Goal: Task Accomplishment & Management: Use online tool/utility

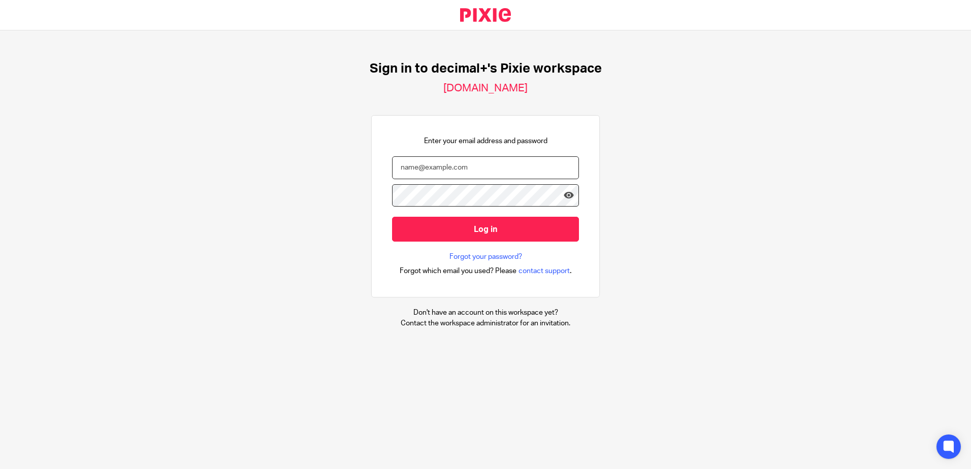
type input "carly@decimalplus.co.uk"
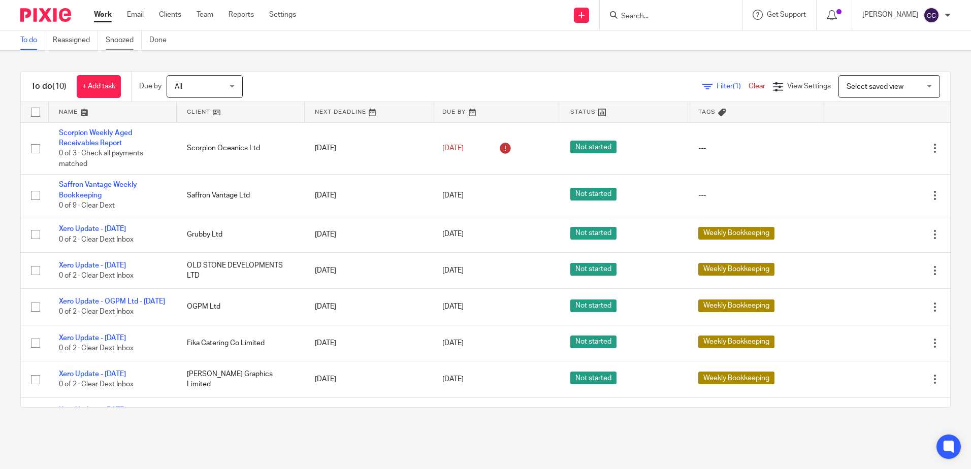
click at [124, 42] on link "Snoozed" at bounding box center [124, 40] width 36 height 20
click at [193, 109] on link at bounding box center [241, 112] width 128 height 20
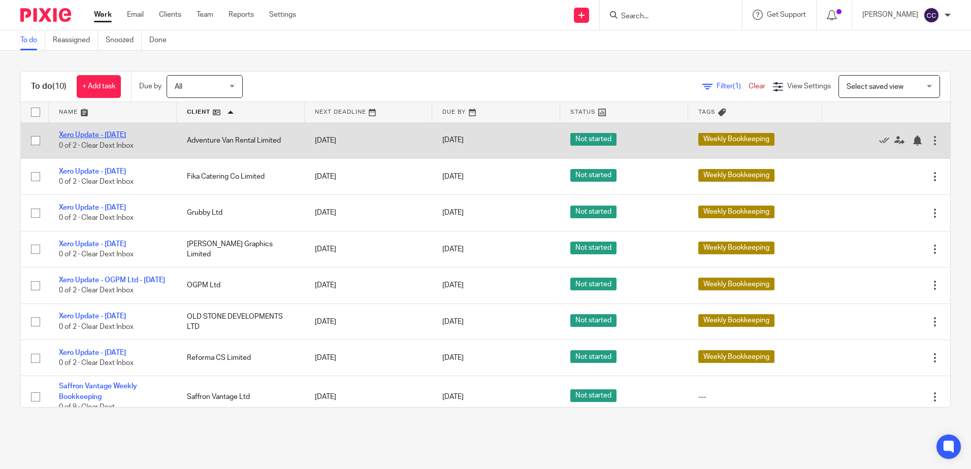
click at [107, 135] on link "Xero Update - [DATE]" at bounding box center [92, 135] width 67 height 7
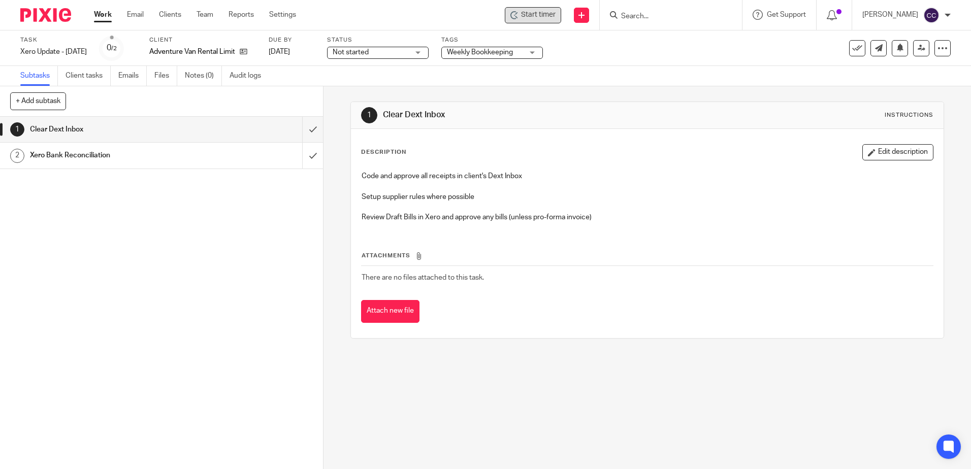
click at [543, 17] on span "Start timer" at bounding box center [538, 15] width 35 height 11
click at [542, 15] on span "Start timer" at bounding box center [538, 15] width 35 height 11
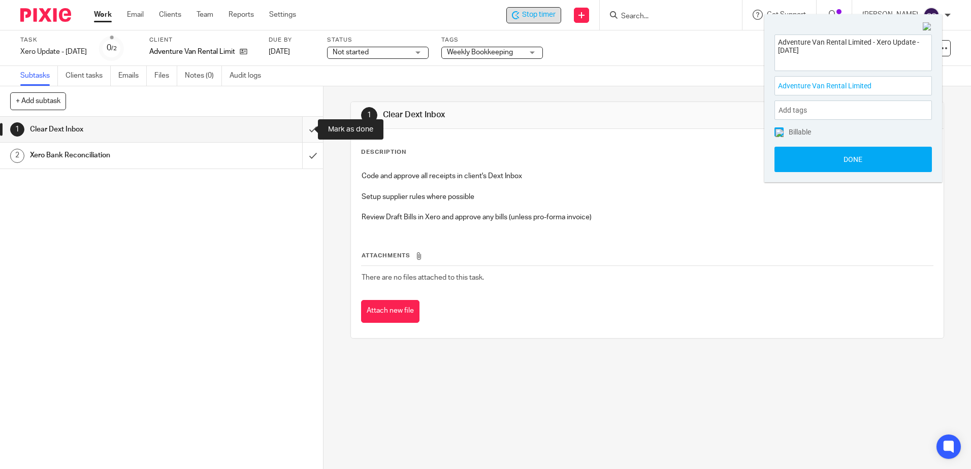
click at [303, 125] on input "submit" at bounding box center [161, 129] width 323 height 25
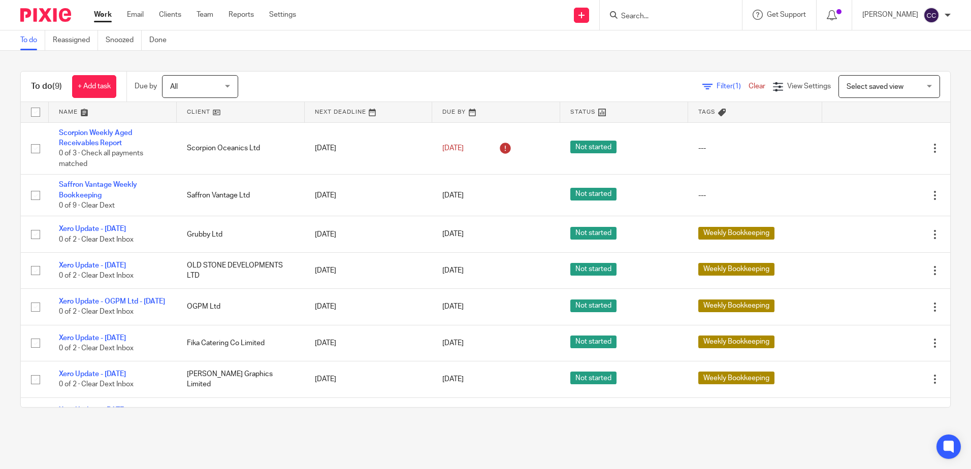
click at [201, 109] on link at bounding box center [241, 112] width 128 height 20
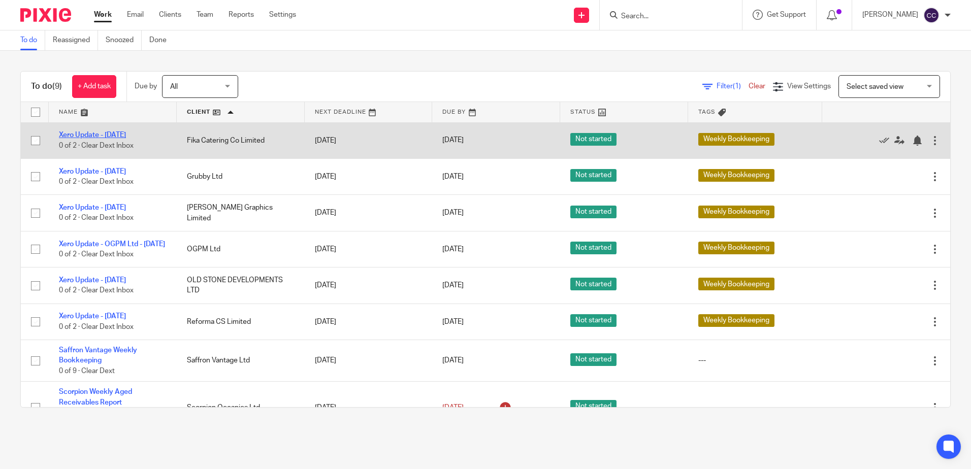
click at [109, 132] on link "Xero Update - [DATE]" at bounding box center [92, 135] width 67 height 7
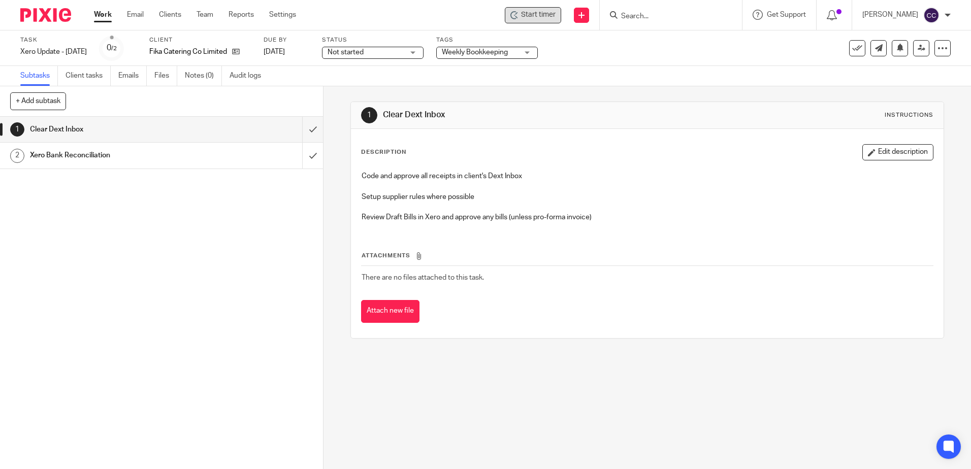
click at [540, 15] on span "Start timer" at bounding box center [538, 15] width 35 height 11
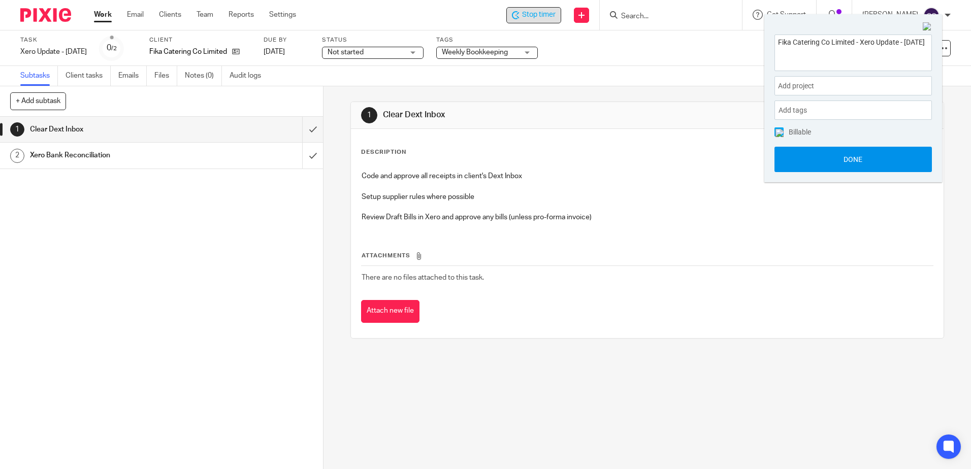
click at [782, 158] on button "Done" at bounding box center [853, 159] width 157 height 25
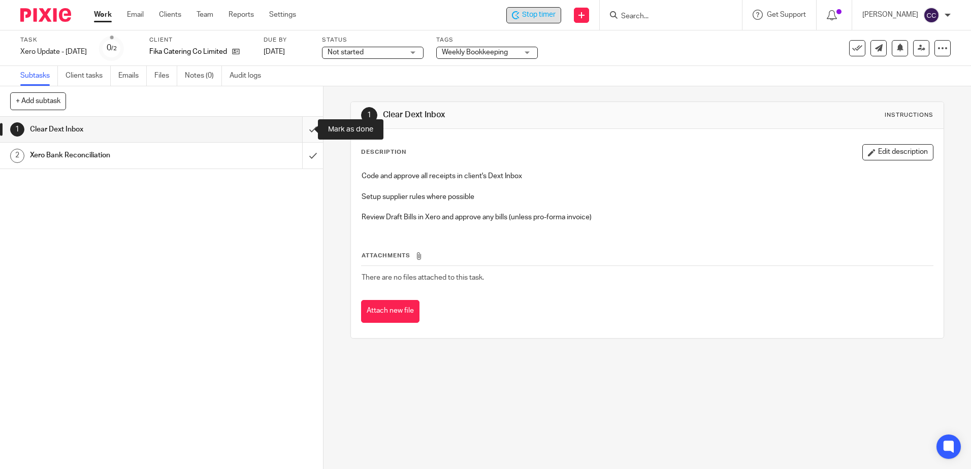
click at [302, 129] on input "submit" at bounding box center [161, 129] width 323 height 25
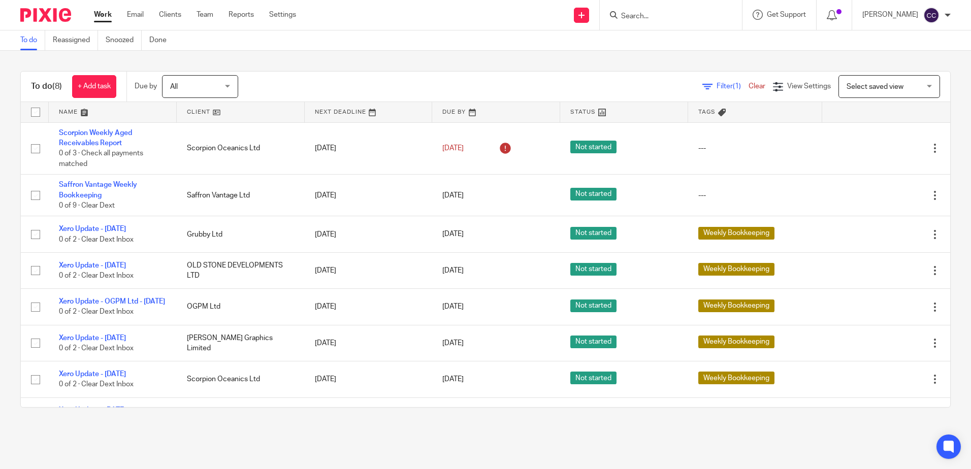
click at [200, 117] on link at bounding box center [241, 112] width 128 height 20
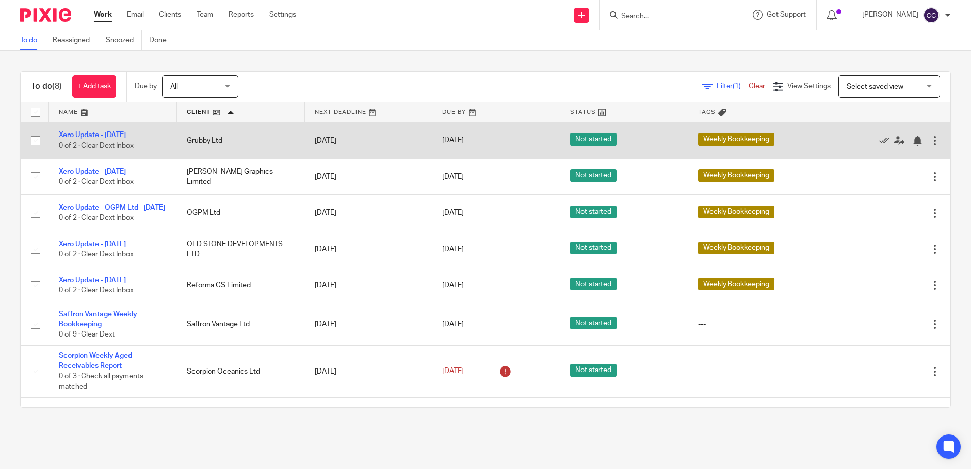
click at [108, 135] on link "Xero Update - [DATE]" at bounding box center [92, 135] width 67 height 7
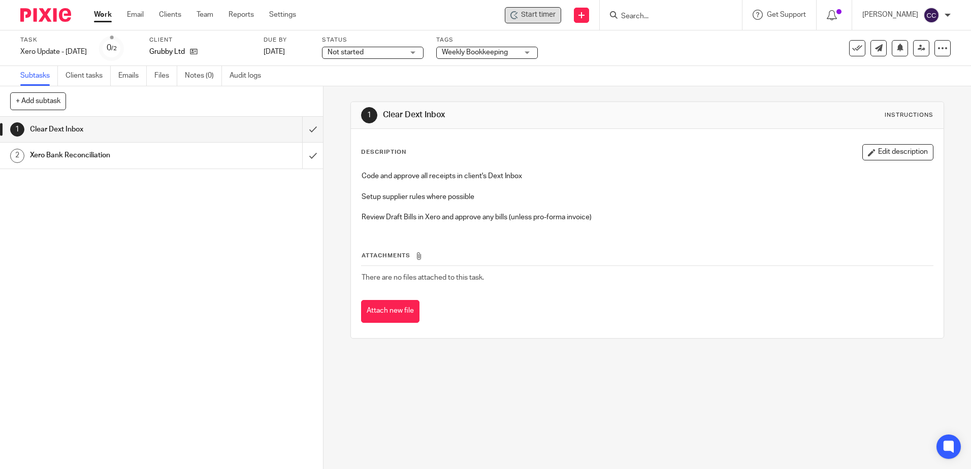
click at [536, 15] on span "Start timer" at bounding box center [538, 15] width 35 height 11
click at [538, 17] on span "Start timer" at bounding box center [538, 15] width 35 height 11
click at [299, 131] on input "submit" at bounding box center [161, 129] width 323 height 25
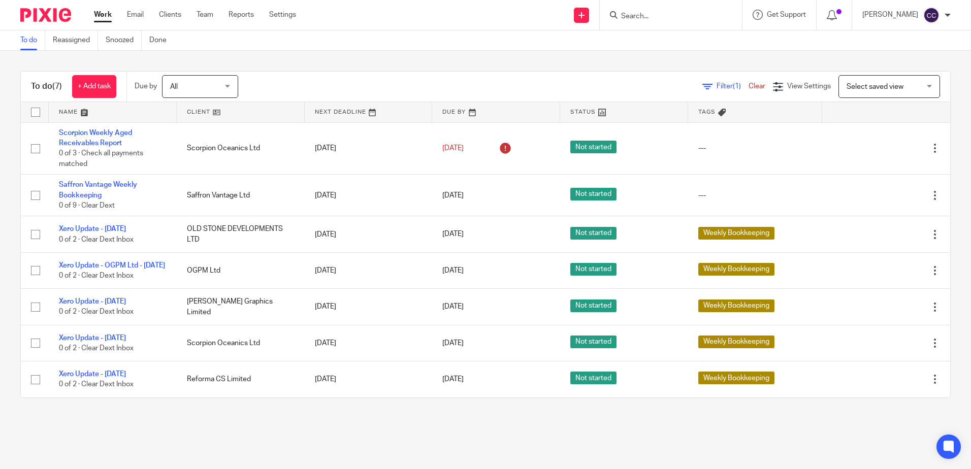
click at [198, 110] on link at bounding box center [241, 112] width 128 height 20
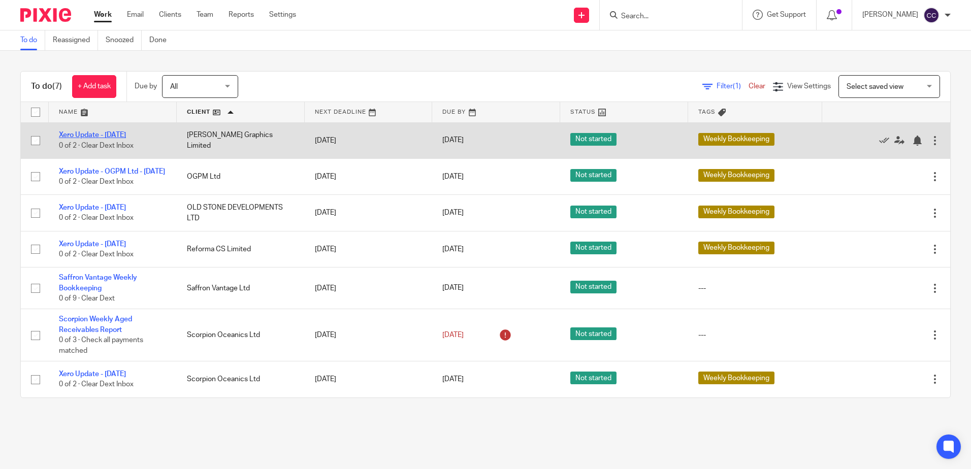
click at [119, 134] on link "Xero Update - [DATE]" at bounding box center [92, 135] width 67 height 7
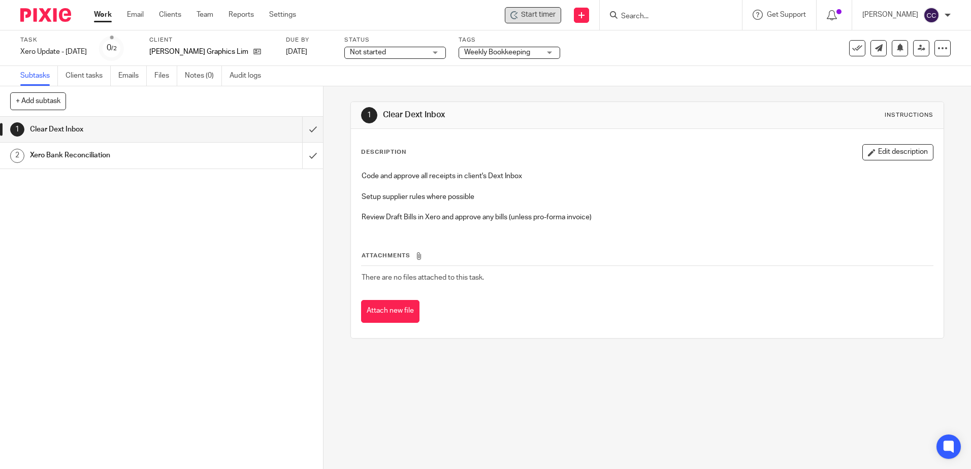
click at [556, 17] on span "Start timer" at bounding box center [538, 15] width 35 height 11
click at [556, 16] on span "Start timer" at bounding box center [538, 15] width 35 height 11
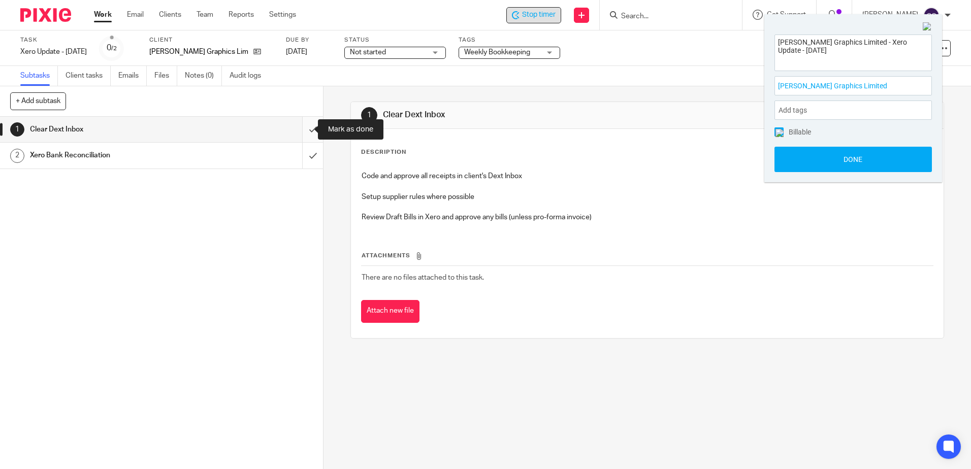
click at [304, 130] on input "submit" at bounding box center [161, 129] width 323 height 25
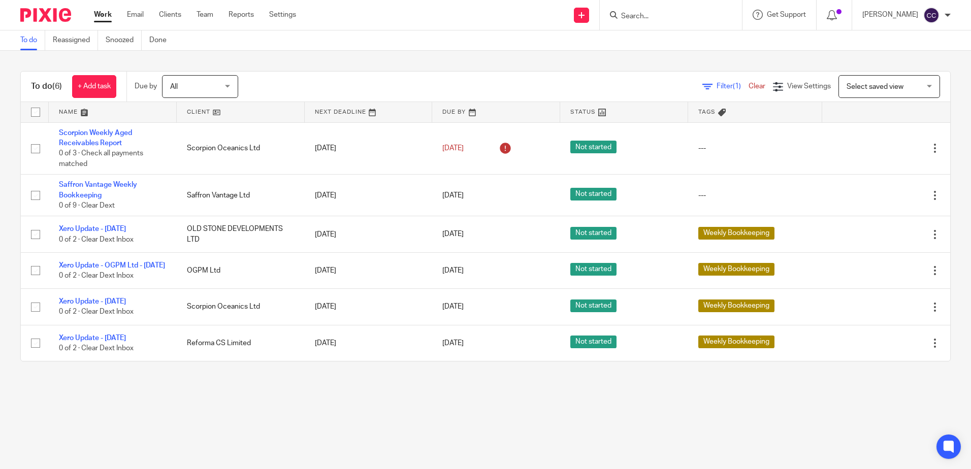
click at [196, 113] on link at bounding box center [241, 112] width 128 height 20
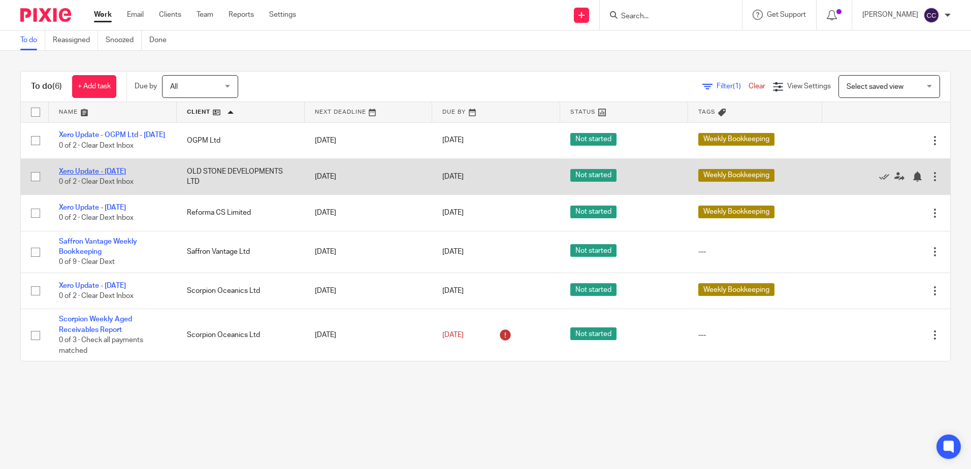
click at [102, 175] on link "Xero Update - [DATE]" at bounding box center [92, 171] width 67 height 7
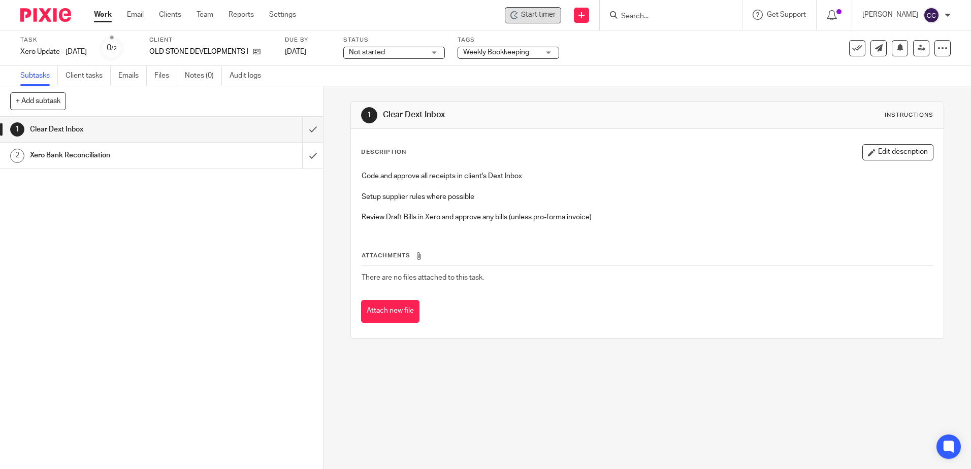
click at [561, 20] on div "Start timer" at bounding box center [533, 15] width 56 height 16
click at [546, 17] on span "Start timer" at bounding box center [538, 15] width 35 height 11
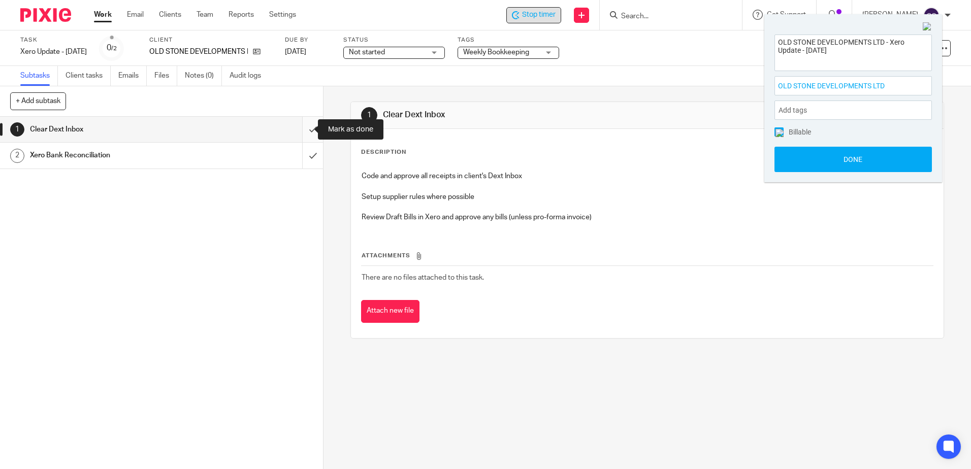
click at [300, 127] on input "submit" at bounding box center [161, 129] width 323 height 25
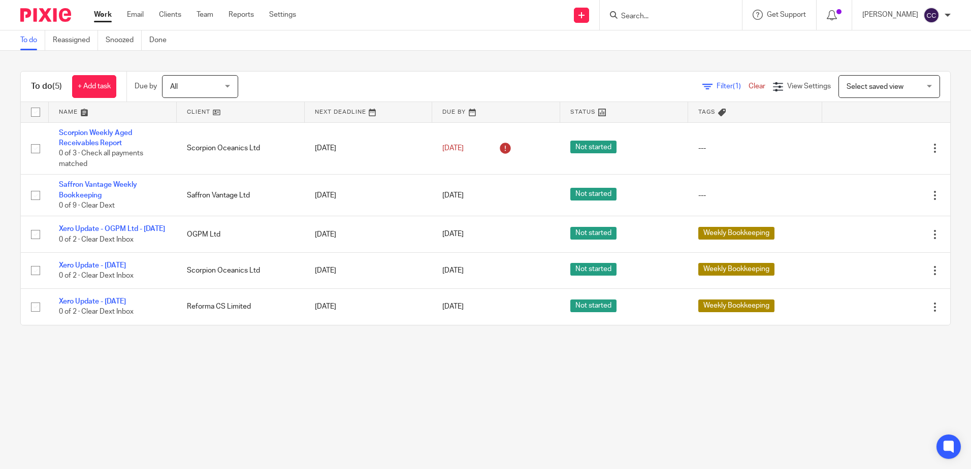
click at [204, 113] on link at bounding box center [241, 112] width 128 height 20
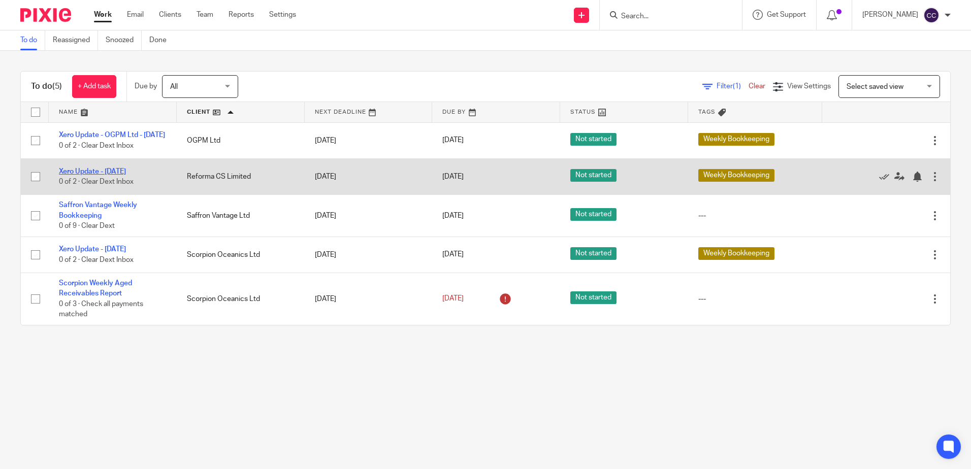
click at [98, 175] on link "Xero Update - [DATE]" at bounding box center [92, 171] width 67 height 7
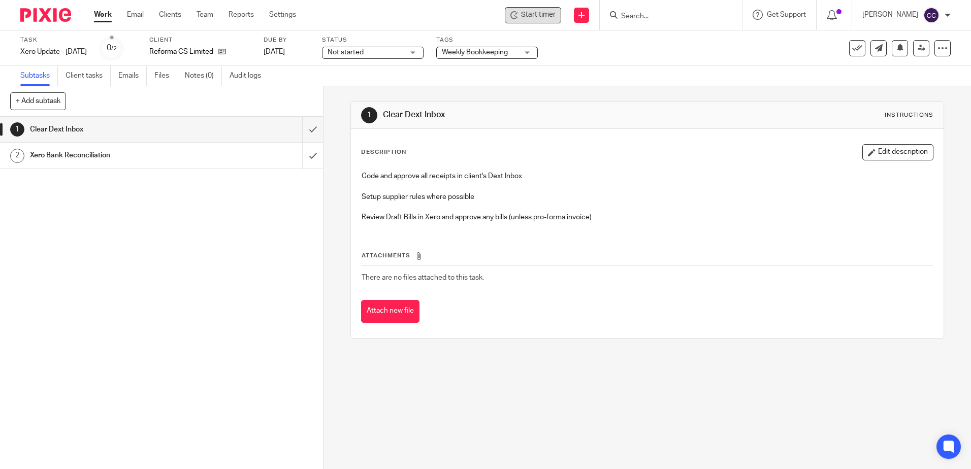
click at [556, 18] on span "Start timer" at bounding box center [538, 15] width 35 height 11
click at [550, 18] on span "Start timer" at bounding box center [538, 15] width 35 height 11
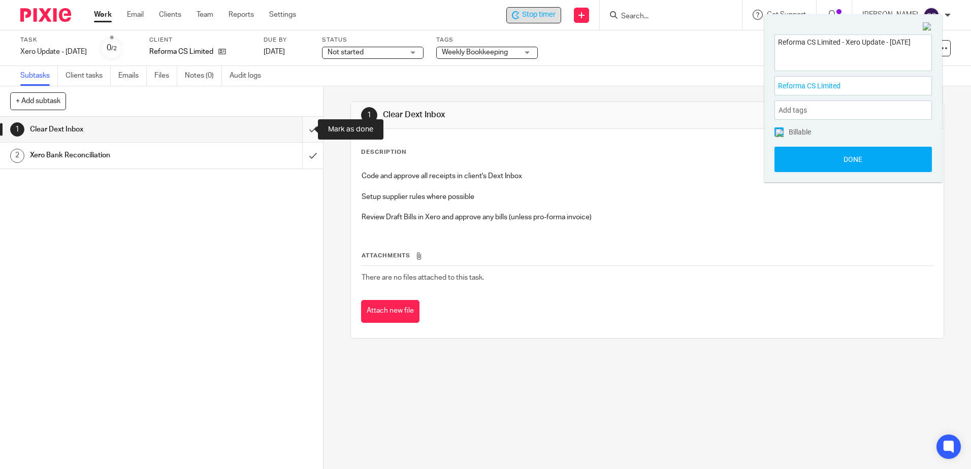
click at [302, 131] on input "submit" at bounding box center [161, 129] width 323 height 25
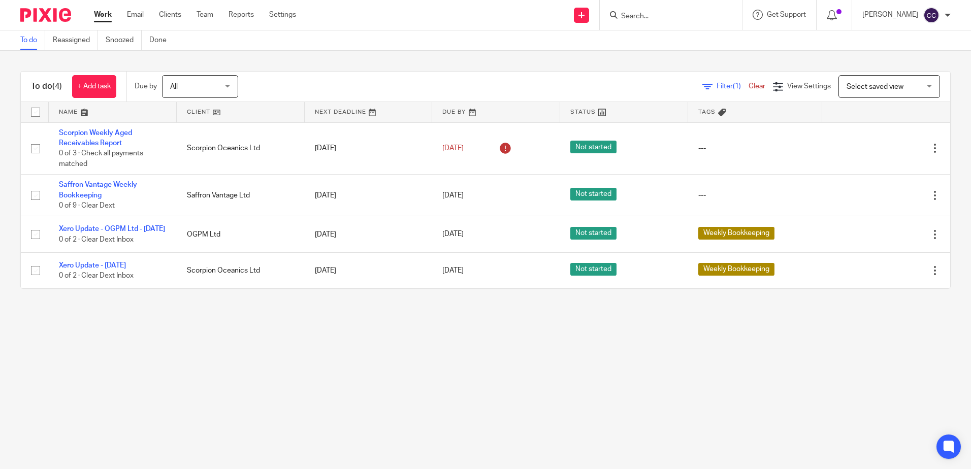
click at [198, 113] on link at bounding box center [241, 112] width 128 height 20
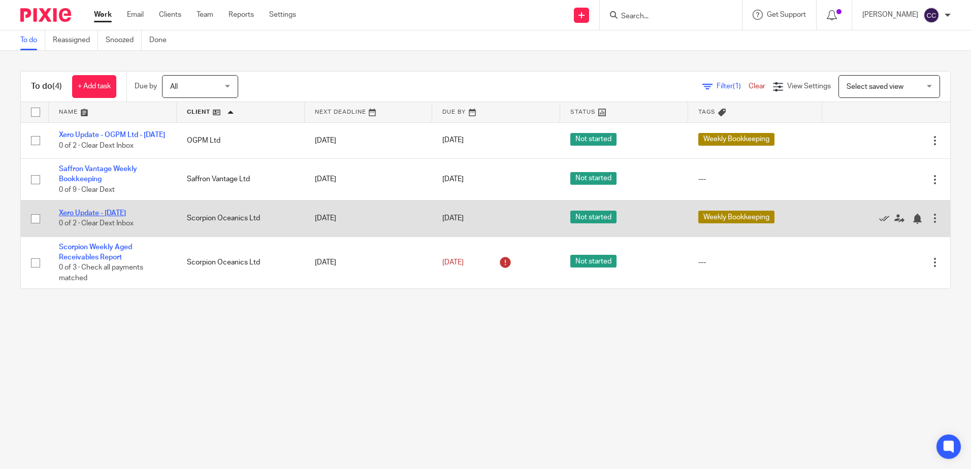
click at [85, 217] on link "Xero Update - [DATE]" at bounding box center [92, 213] width 67 height 7
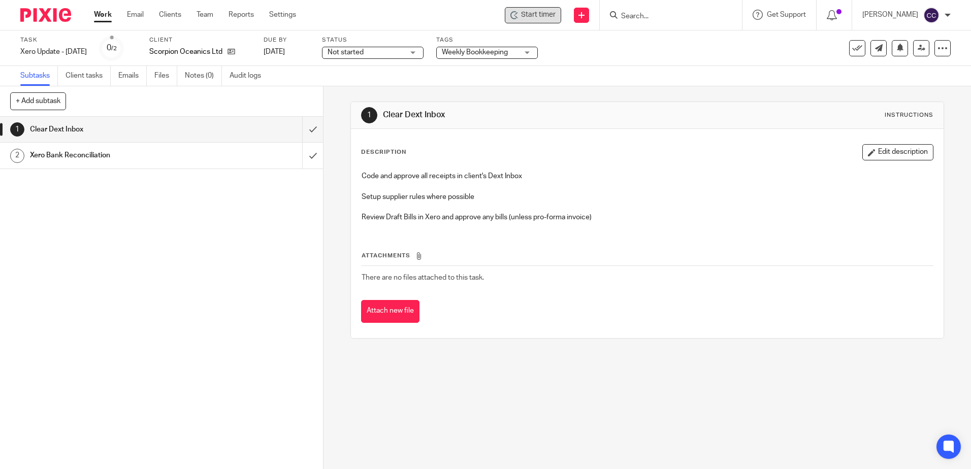
click at [546, 15] on span "Start timer" at bounding box center [538, 15] width 35 height 11
click at [541, 16] on span "Start timer" at bounding box center [538, 15] width 35 height 11
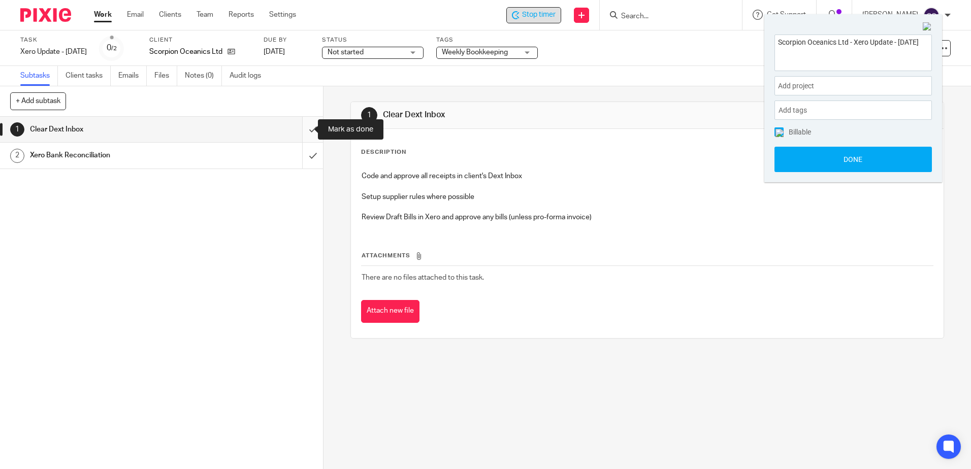
click at [300, 132] on input "submit" at bounding box center [161, 129] width 323 height 25
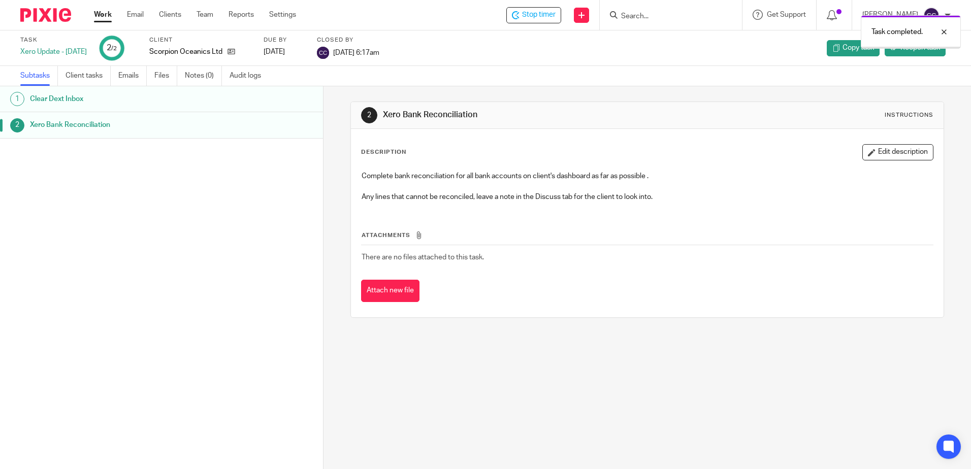
click at [100, 13] on link "Work" at bounding box center [103, 15] width 18 height 10
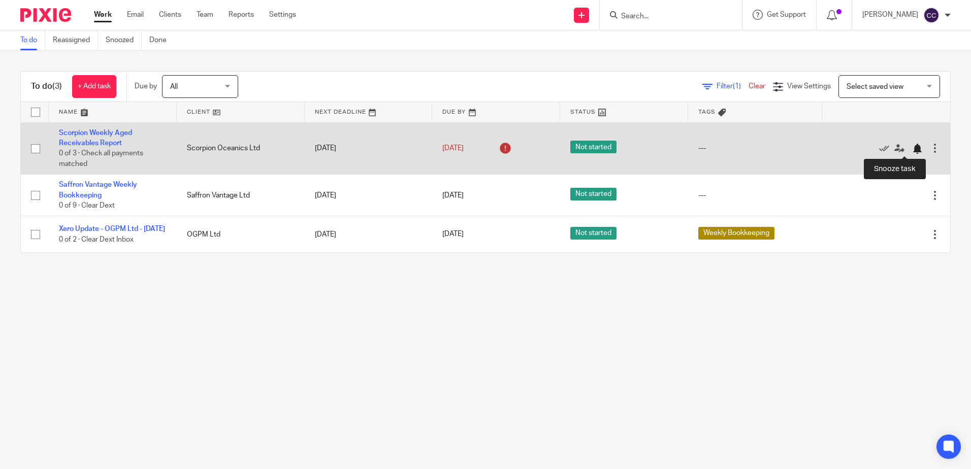
click at [912, 147] on div at bounding box center [917, 149] width 10 height 10
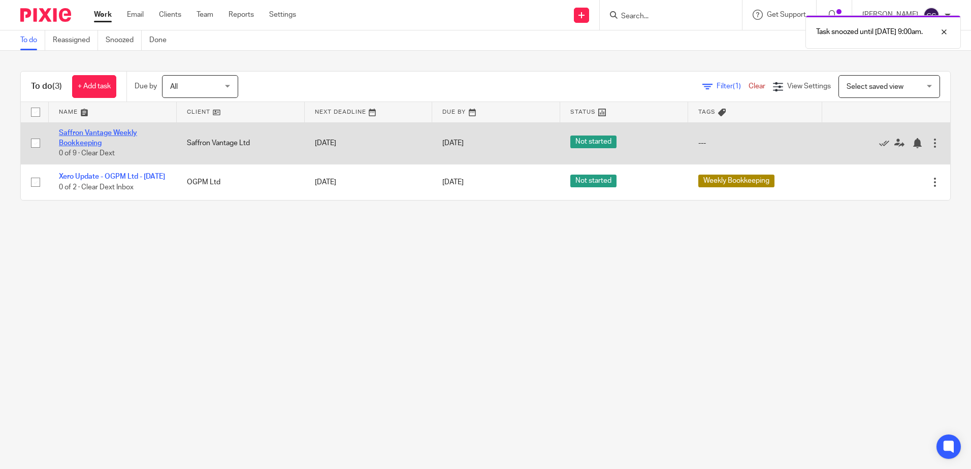
click at [91, 130] on link "Saffron Vantage Weekly Bookkeeping" at bounding box center [98, 138] width 78 height 17
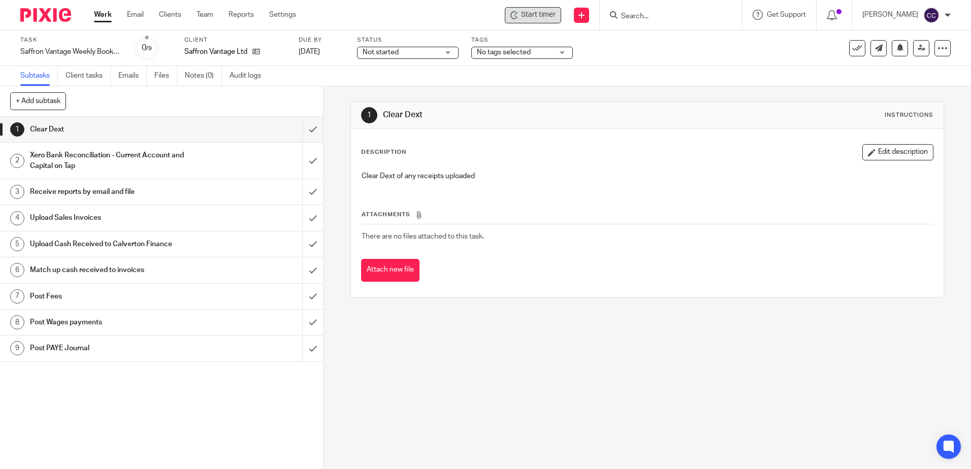
click at [554, 17] on span "Start timer" at bounding box center [538, 15] width 35 height 11
click at [544, 15] on span "Start timer" at bounding box center [538, 15] width 35 height 11
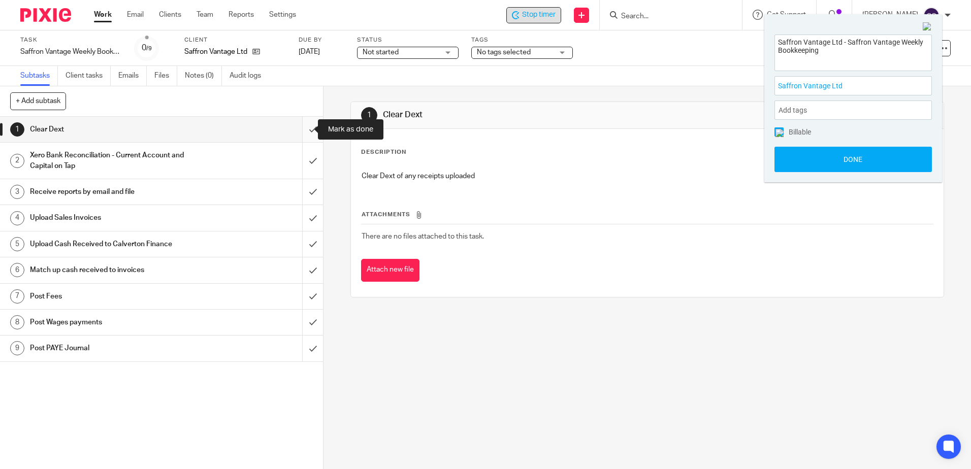
click at [301, 127] on input "submit" at bounding box center [161, 129] width 323 height 25
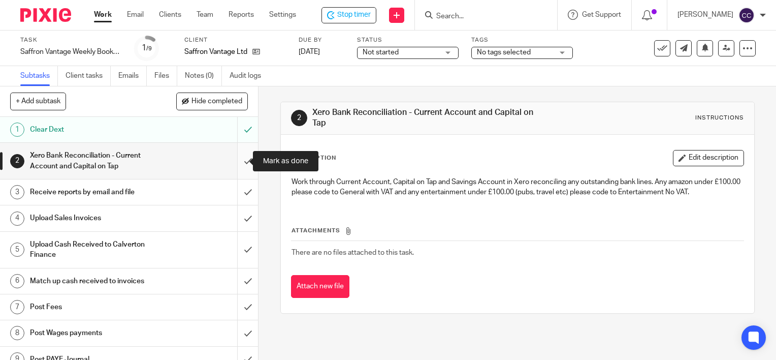
click at [237, 162] on input "submit" at bounding box center [129, 161] width 258 height 36
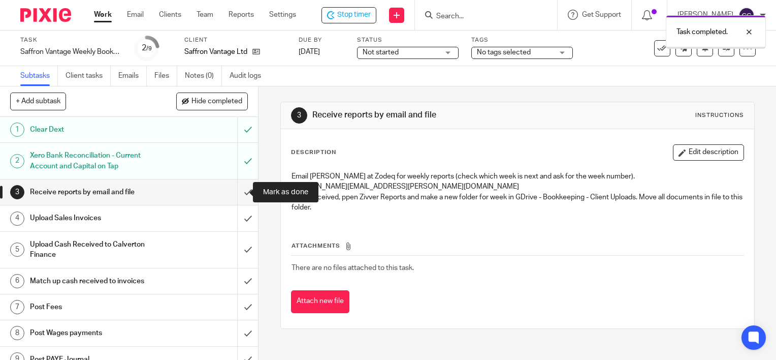
click at [235, 196] on input "submit" at bounding box center [129, 191] width 258 height 25
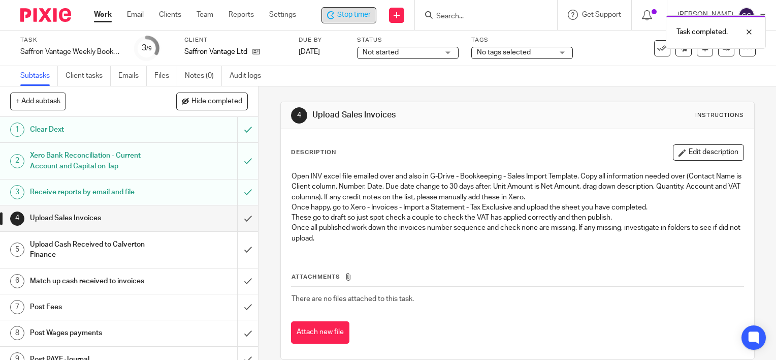
click at [351, 18] on span "Stop timer" at bounding box center [354, 15] width 34 height 11
